Goal: Find specific page/section: Find specific page/section

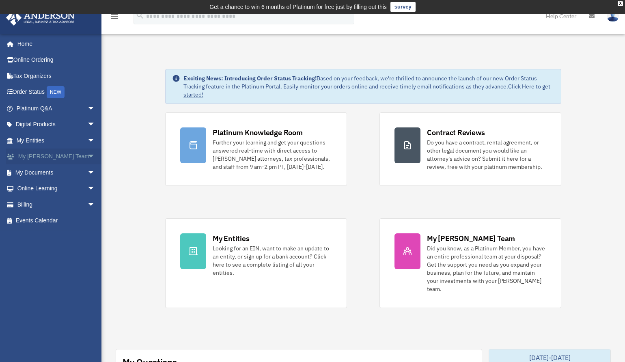
click at [48, 158] on link "My [PERSON_NAME] Team arrow_drop_down" at bounding box center [57, 157] width 102 height 16
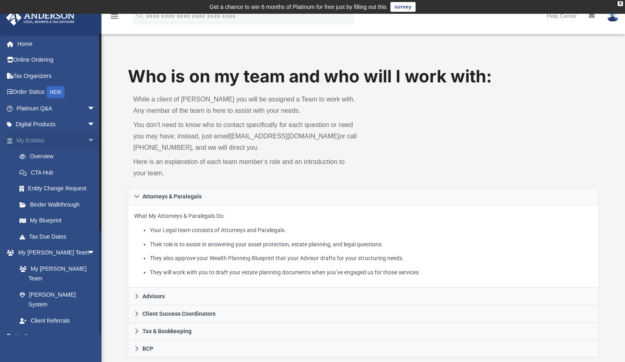
click at [87, 137] on span "arrow_drop_down" at bounding box center [95, 140] width 16 height 17
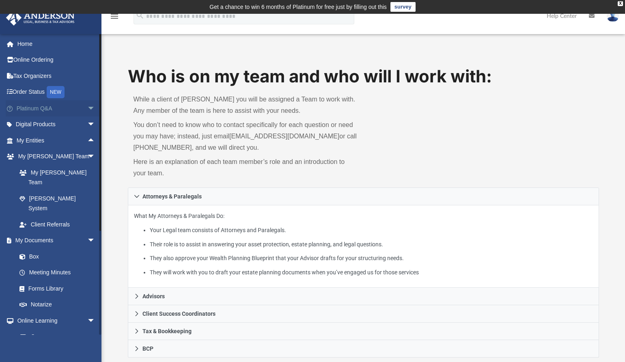
click at [87, 105] on span "arrow_drop_down" at bounding box center [95, 108] width 16 height 17
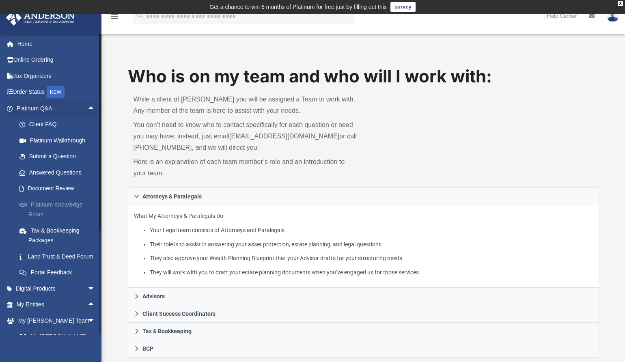
click at [41, 204] on link "Platinum Knowledge Room" at bounding box center [59, 209] width 96 height 26
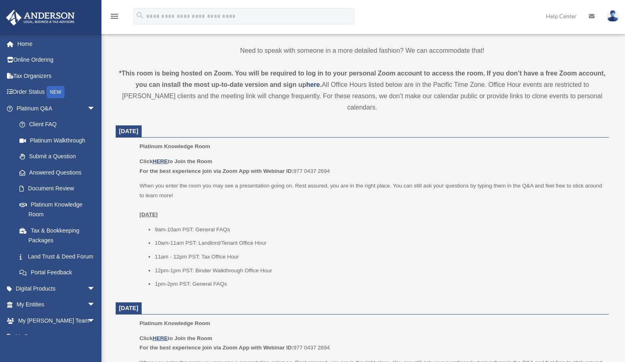
scroll to position [284, 0]
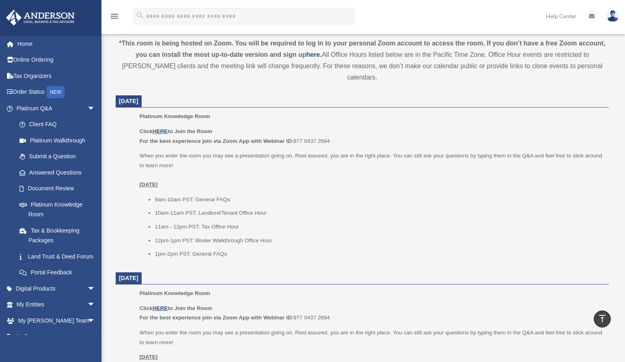
click at [164, 128] on link "HERE" at bounding box center [160, 131] width 15 height 6
